Goal: Information Seeking & Learning: Learn about a topic

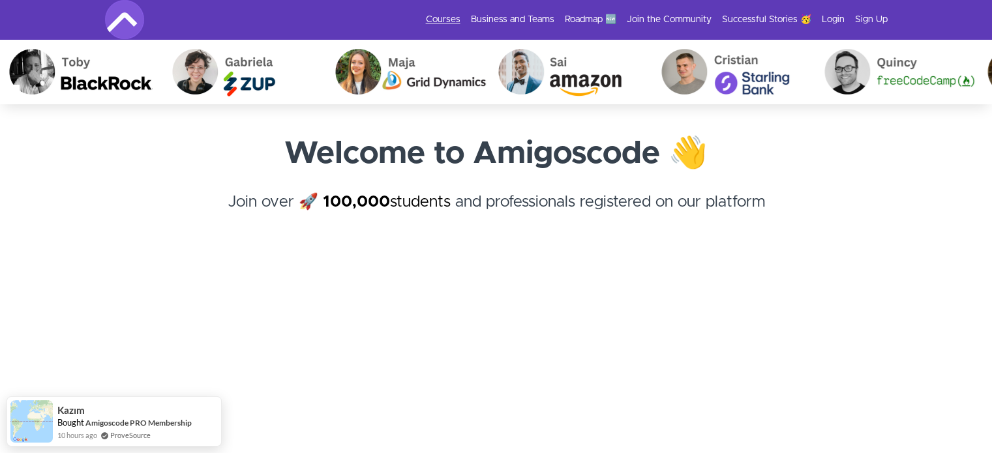
click at [452, 14] on link "Courses" at bounding box center [443, 19] width 35 height 13
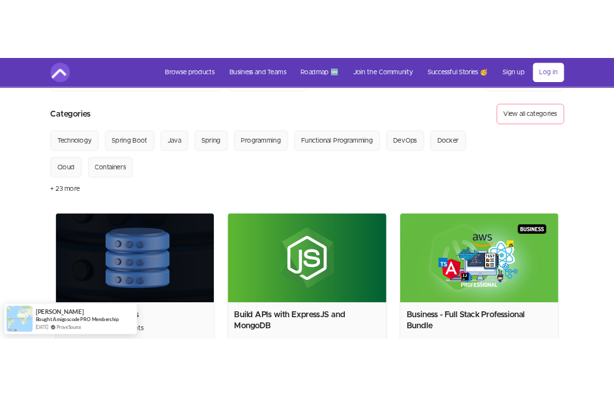
scroll to position [196, 0]
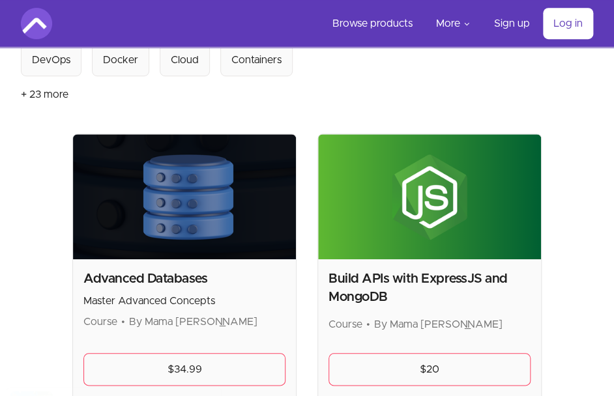
click at [414, 186] on img at bounding box center [429, 196] width 223 height 125
